Goal: Find specific page/section: Find specific page/section

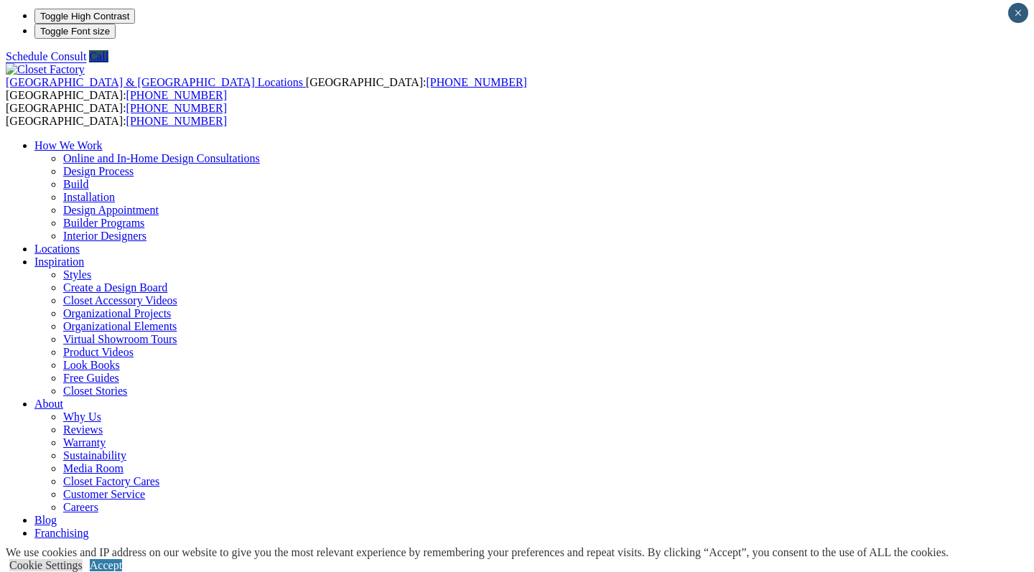
drag, startPoint x: 459, startPoint y: 228, endPoint x: 428, endPoint y: 226, distance: 31.6
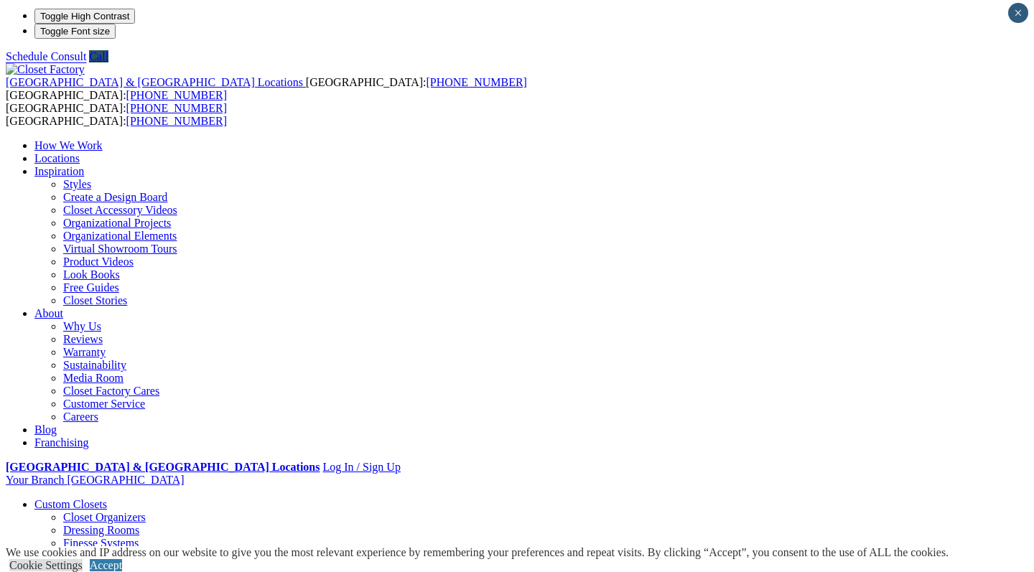
scroll to position [0, 0]
